Goal: Transaction & Acquisition: Purchase product/service

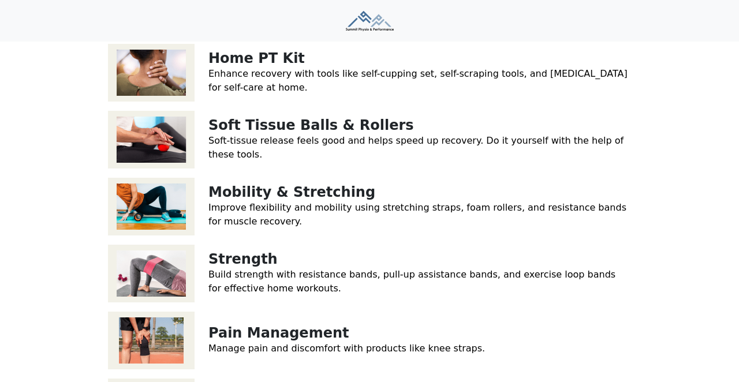
scroll to position [223, 0]
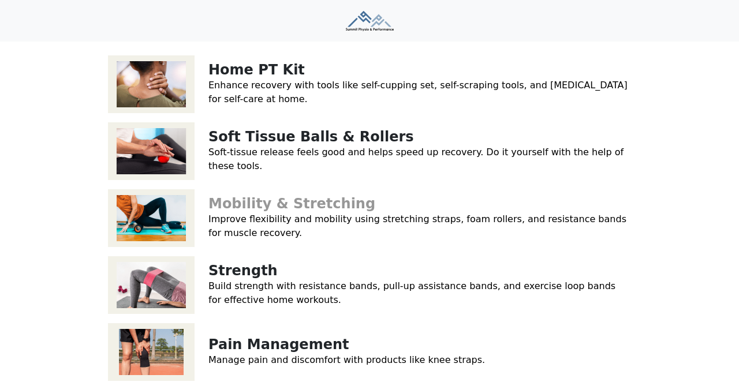
click at [249, 196] on link "Mobility & Stretching" at bounding box center [291, 204] width 167 height 16
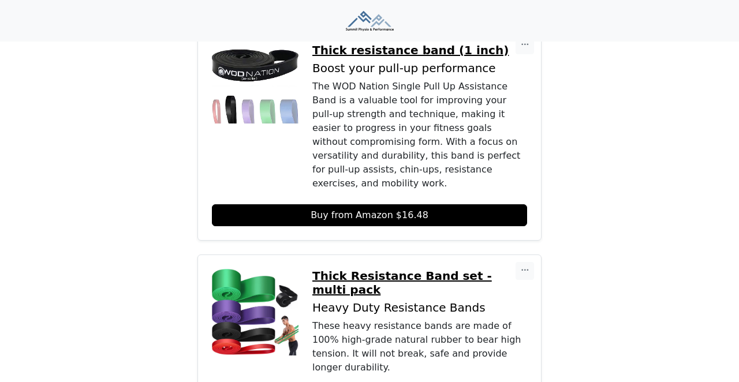
scroll to position [1092, 0]
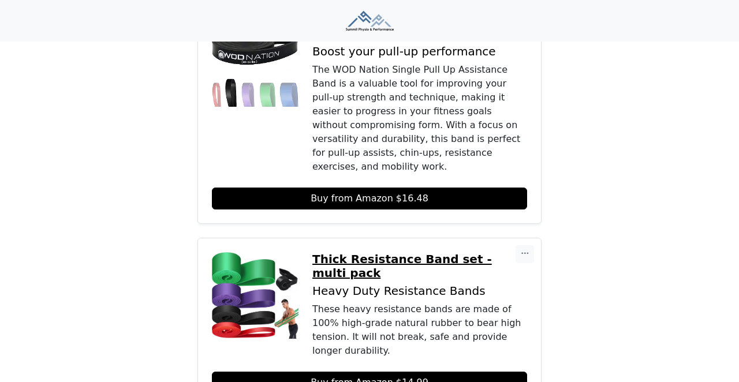
click at [404, 302] on div "These heavy resistance bands are made of 100% high-grade natural rubber to bear…" at bounding box center [419, 329] width 215 height 55
click at [409, 252] on p "Thick Resistance Band set - multi pack" at bounding box center [419, 266] width 215 height 28
